Goal: Transaction & Acquisition: Purchase product/service

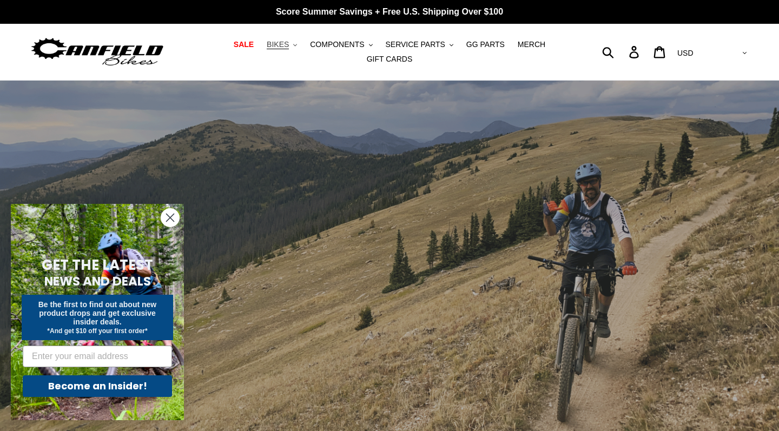
click at [289, 42] on span "BIKES" at bounding box center [278, 44] width 22 height 9
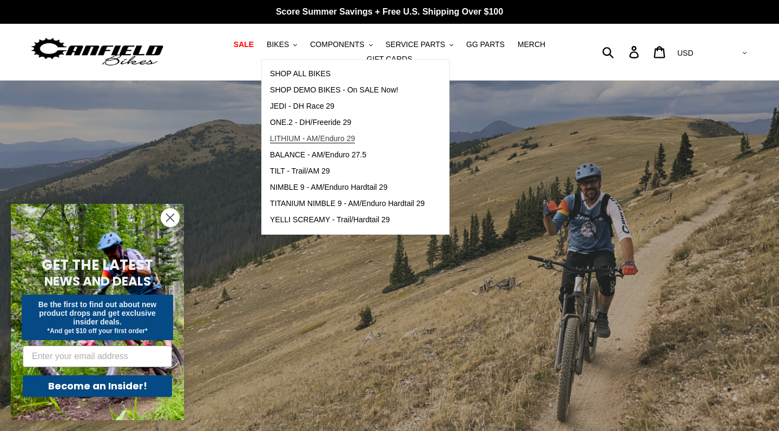
click at [297, 139] on span "LITHIUM - AM/Enduro 29" at bounding box center [312, 138] width 85 height 9
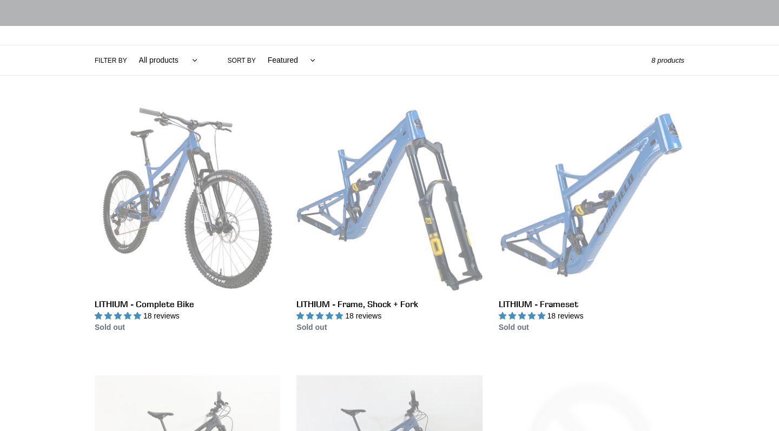
scroll to position [311, 0]
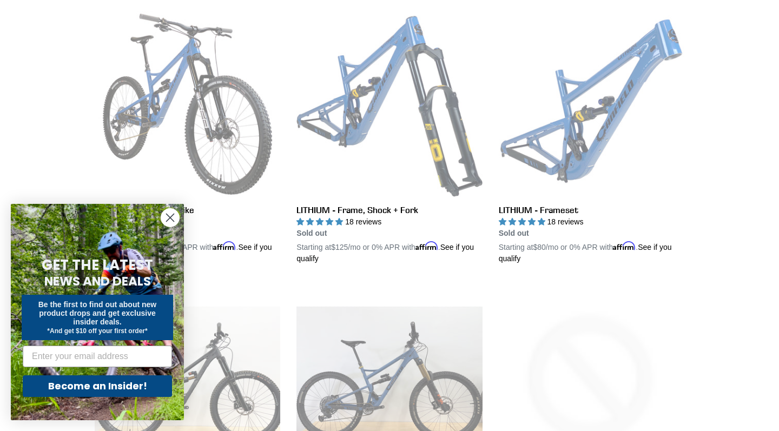
click at [175, 215] on circle "Close dialog" at bounding box center [170, 218] width 18 height 18
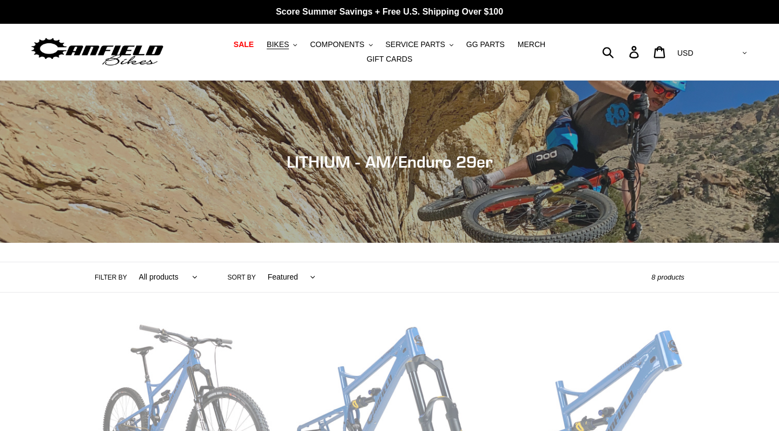
scroll to position [0, 0]
click at [250, 46] on span "SALE" at bounding box center [244, 44] width 20 height 9
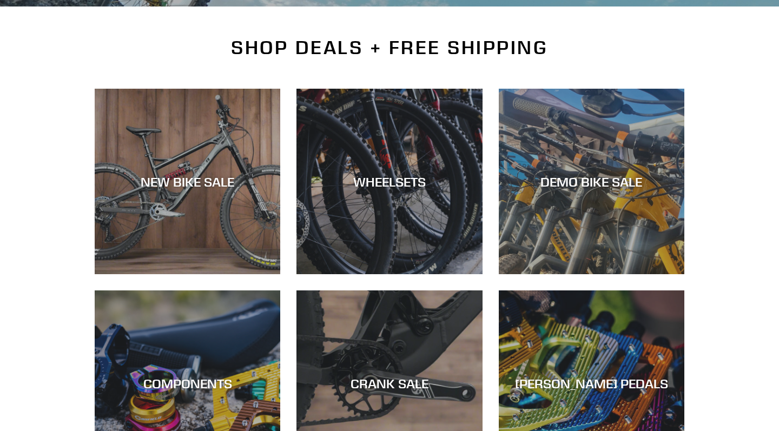
scroll to position [240, 0]
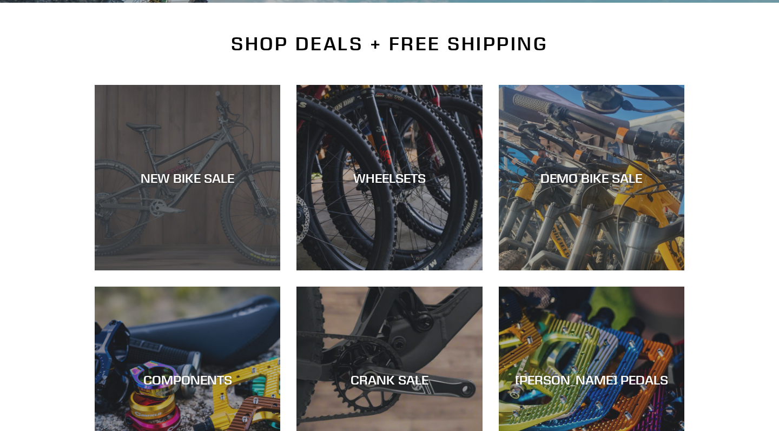
click at [215, 270] on div "NEW BIKE SALE" at bounding box center [187, 270] width 185 height 0
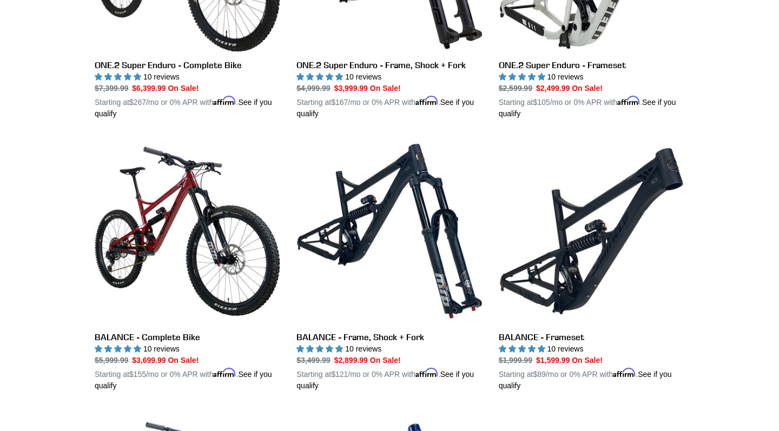
scroll to position [1001, 0]
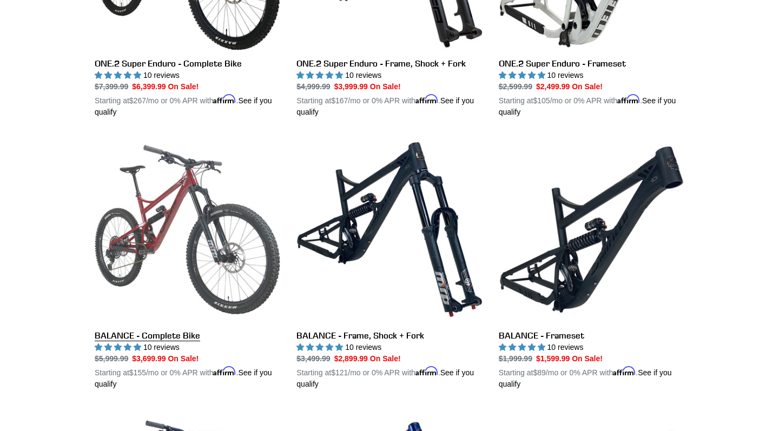
click at [194, 202] on link "BALANCE - Complete Bike" at bounding box center [187, 263] width 185 height 253
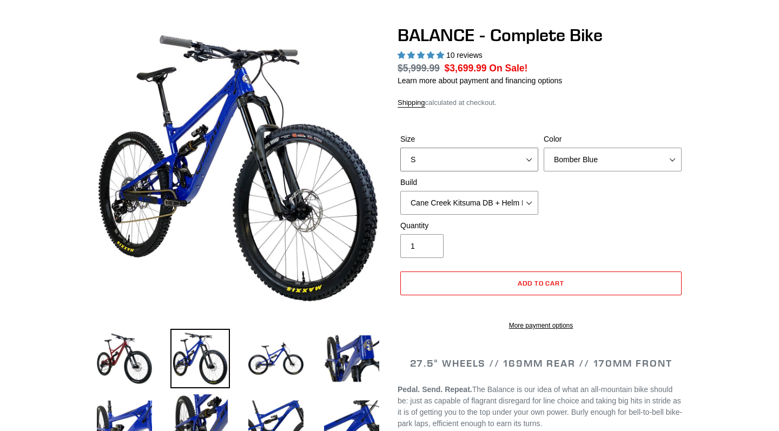
select select "highest-rating"
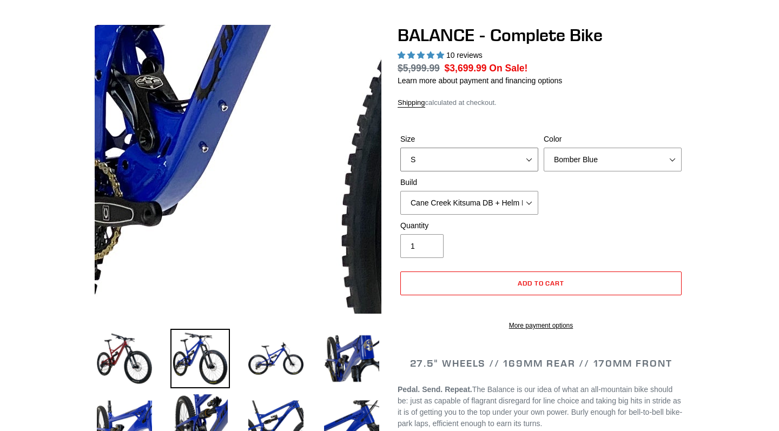
click at [480, 161] on select "S M L XL" at bounding box center [469, 160] width 138 height 24
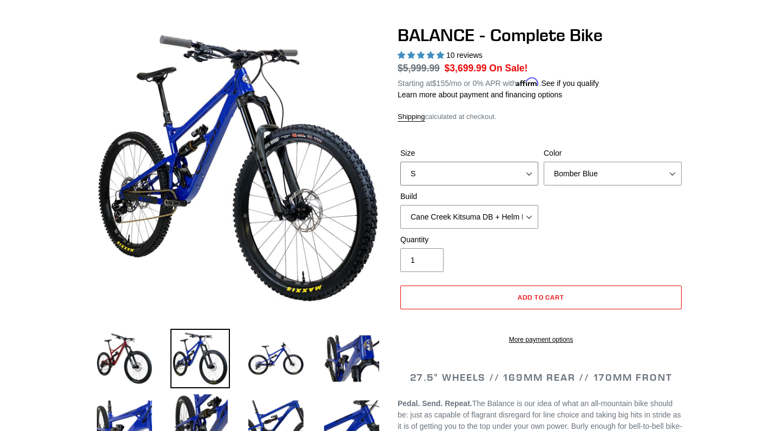
select select "M"
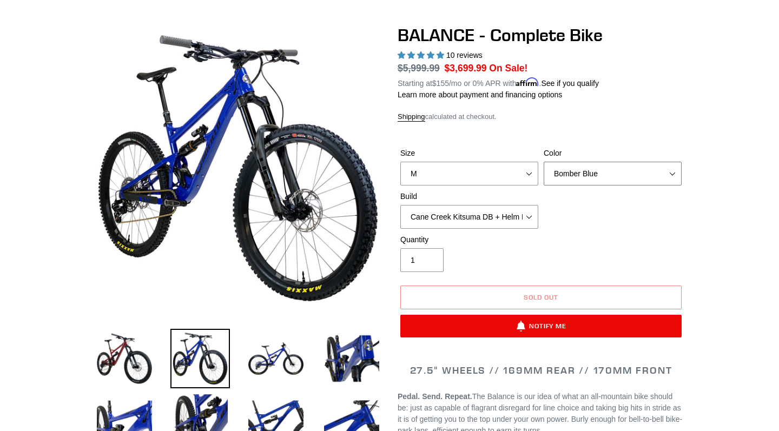
select select "Stealth Black"
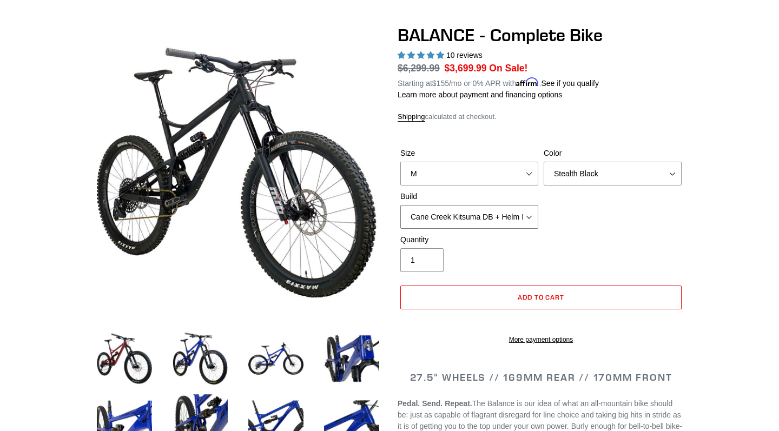
select select "RockShox Vivid ULT + Zeb ULT + SRAM XO"
